Goal: Information Seeking & Learning: Learn about a topic

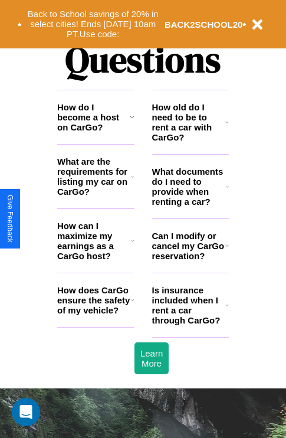
scroll to position [1429, 0]
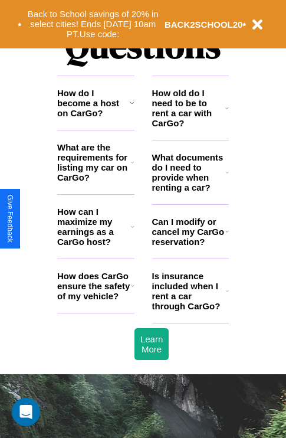
click at [190, 191] on h3 "What documents do I need to provide when renting a car?" at bounding box center [189, 172] width 74 height 40
click at [227, 113] on icon at bounding box center [227, 107] width 4 height 9
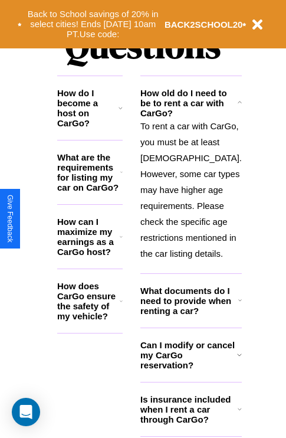
click at [96, 122] on h3 "How do I become a host on CarGo?" at bounding box center [87, 108] width 61 height 40
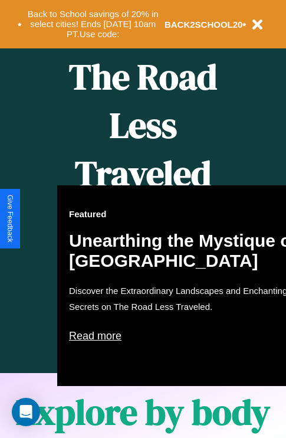
scroll to position [182, 0]
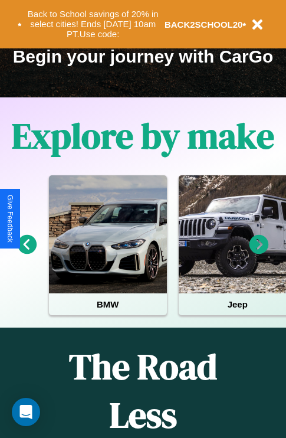
click at [259, 252] on icon at bounding box center [259, 244] width 19 height 19
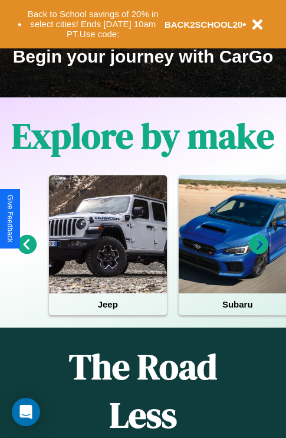
click at [259, 252] on icon at bounding box center [259, 244] width 19 height 19
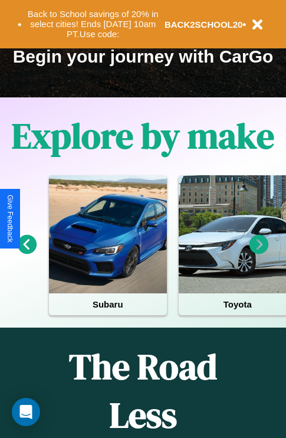
click at [259, 252] on icon at bounding box center [259, 244] width 19 height 19
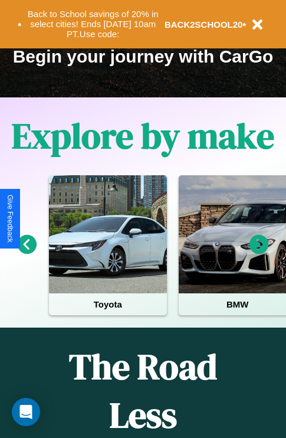
click at [259, 252] on icon at bounding box center [259, 244] width 19 height 19
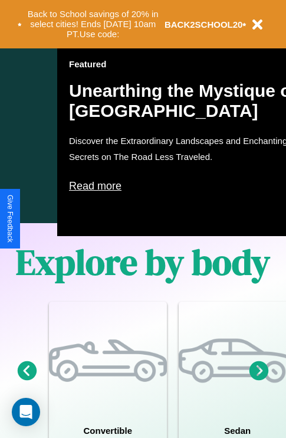
scroll to position [628, 0]
